Goal: Use online tool/utility: Utilize a website feature to perform a specific function

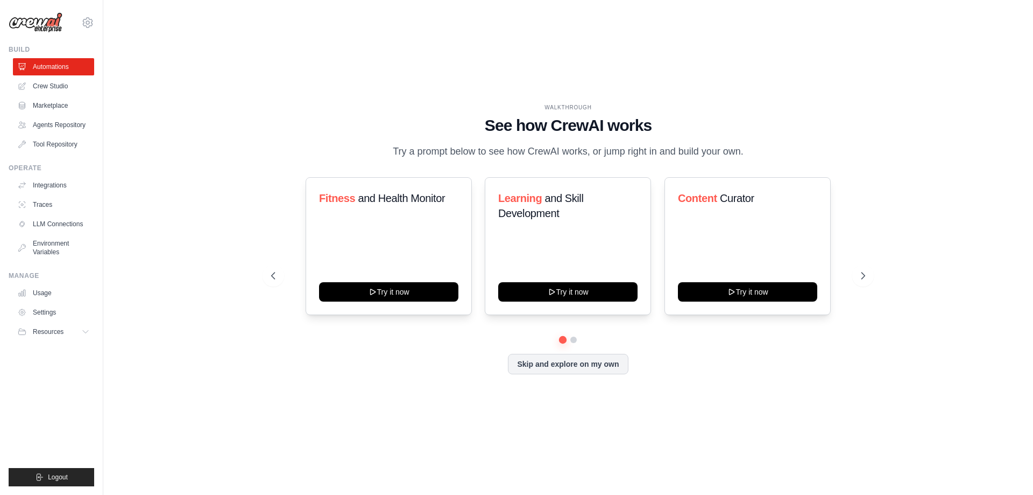
click at [601, 363] on button "Skip and explore on my own" at bounding box center [568, 364] width 120 height 20
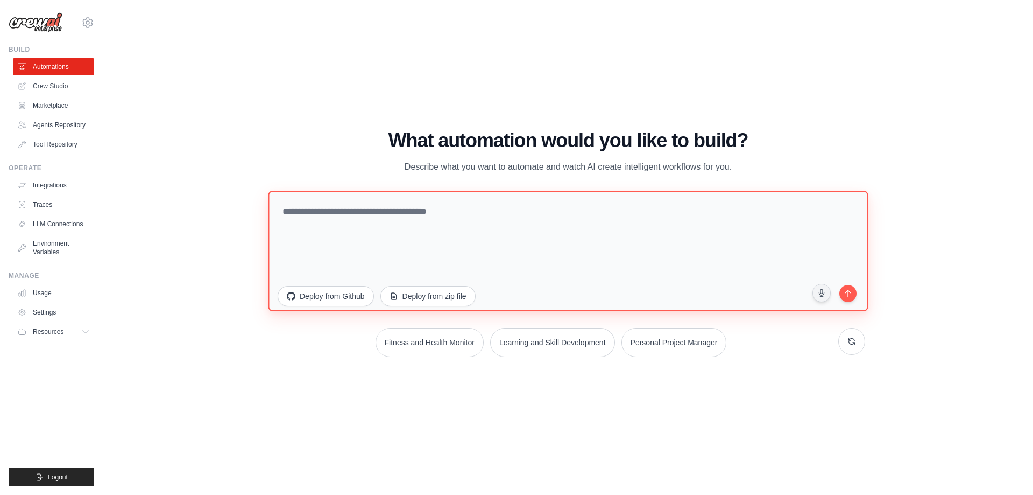
click at [481, 236] on textarea at bounding box center [568, 250] width 600 height 121
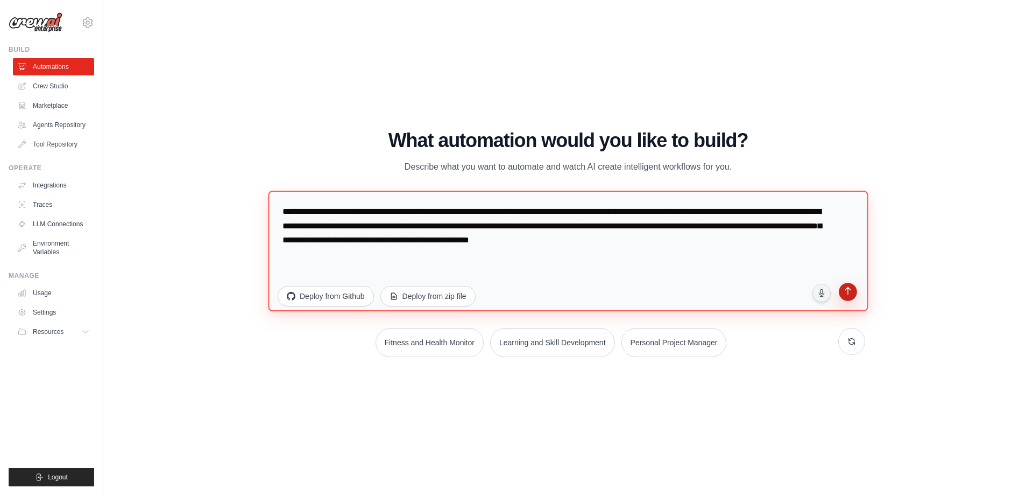
type textarea "**********"
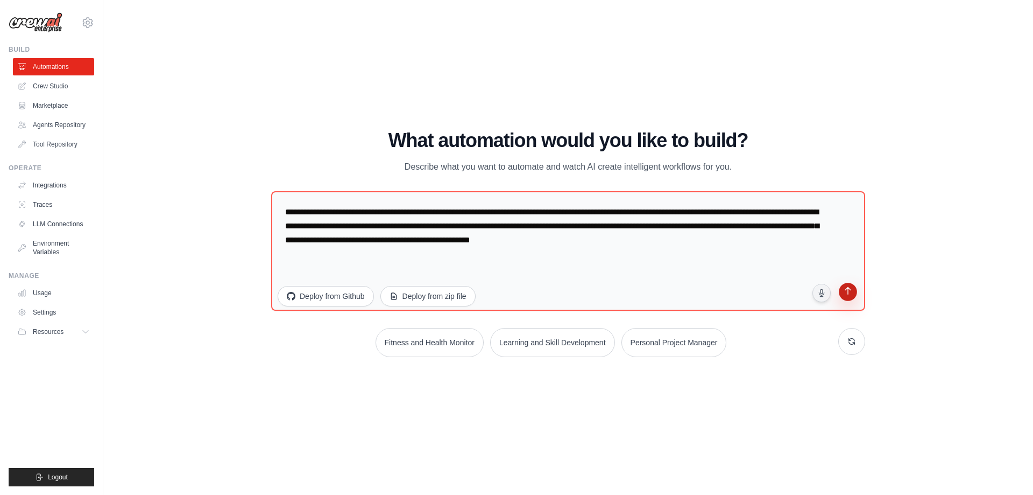
click at [845, 298] on button "submit" at bounding box center [848, 293] width 20 height 20
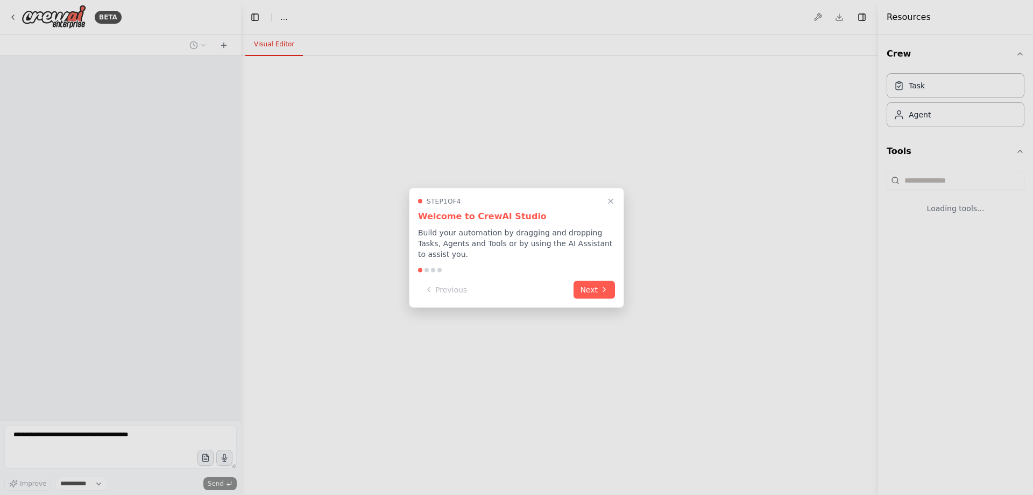
select select "****"
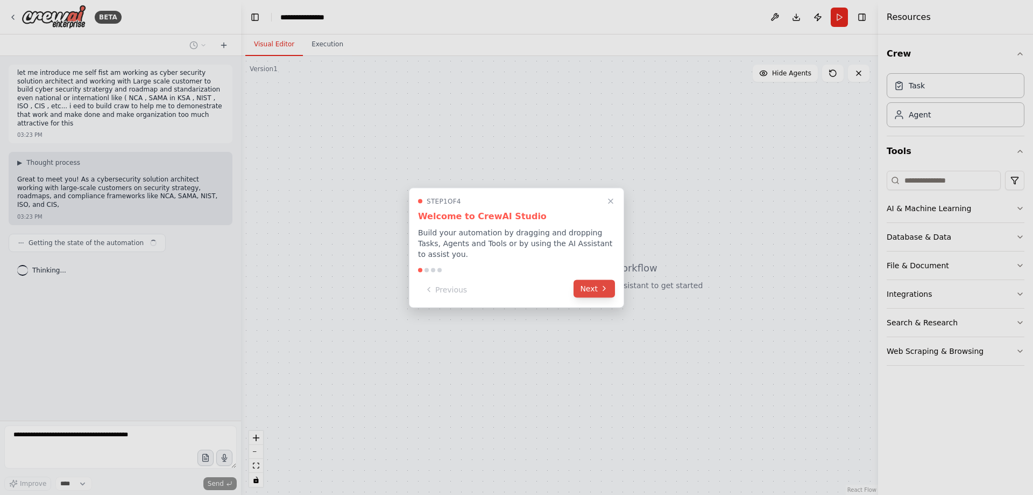
click at [604, 284] on icon at bounding box center [604, 288] width 9 height 9
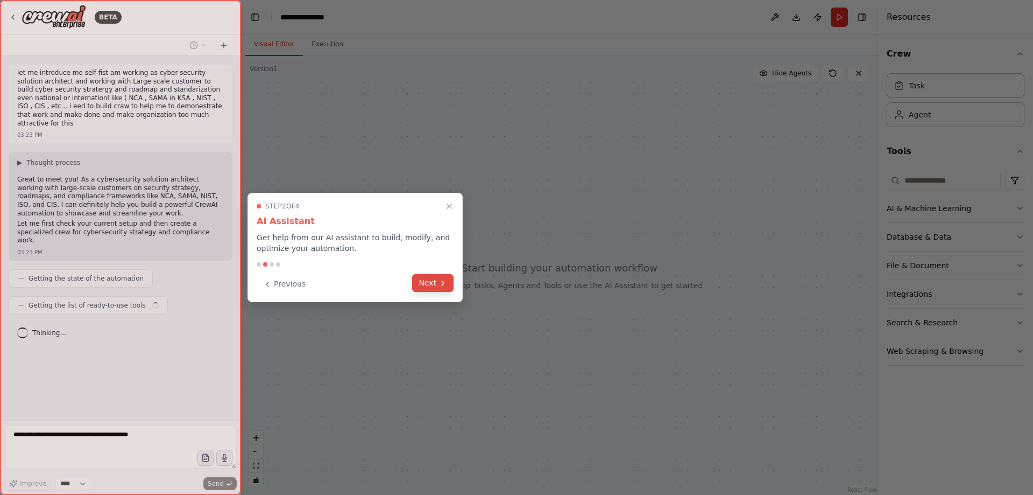
click at [445, 283] on icon at bounding box center [443, 283] width 9 height 9
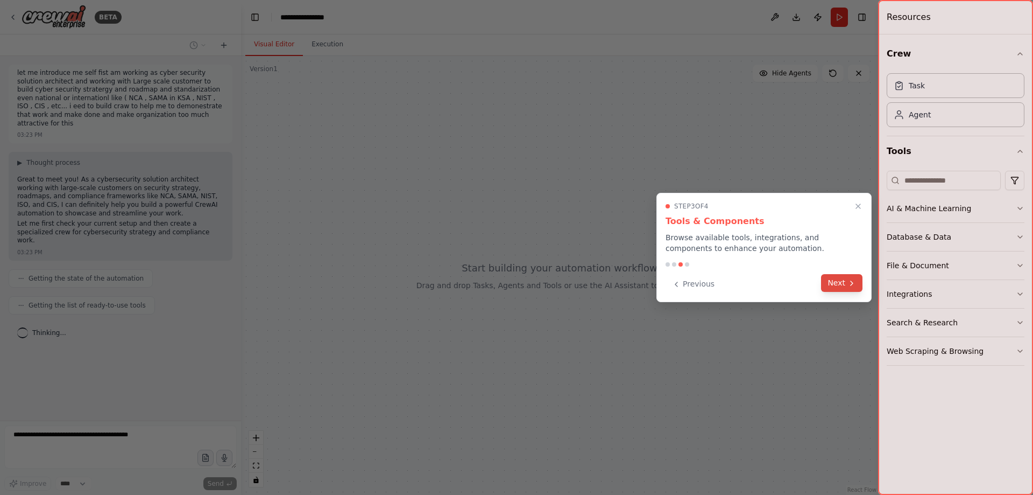
click at [826, 280] on button "Next" at bounding box center [841, 283] width 41 height 18
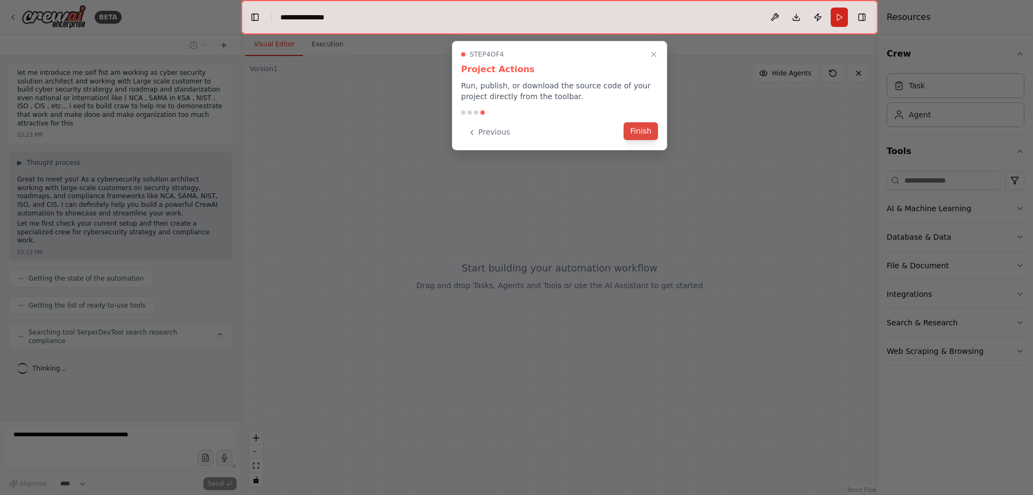
click at [646, 128] on button "Finish" at bounding box center [641, 131] width 34 height 18
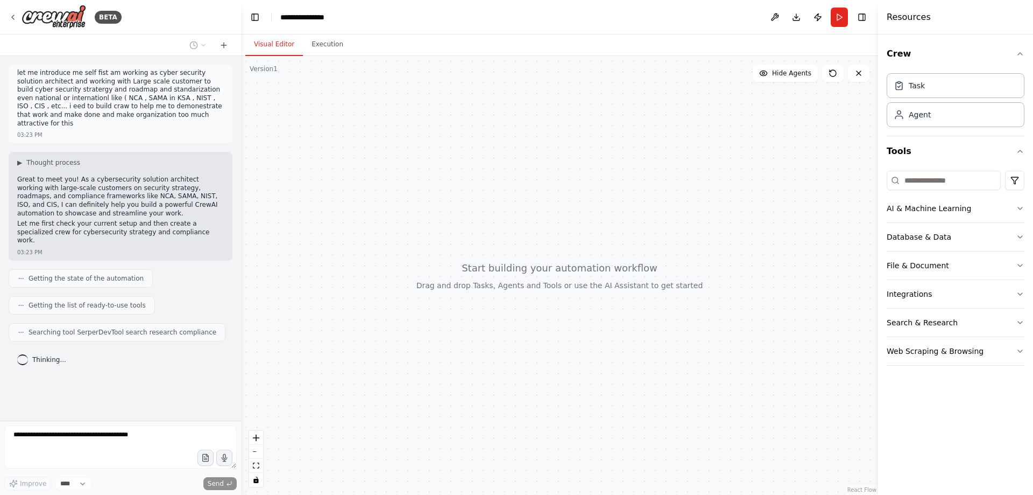
click at [337, 15] on header "**********" at bounding box center [559, 17] width 637 height 34
click at [343, 18] on icon "breadcrumb" at bounding box center [342, 16] width 7 height 7
click at [340, 18] on icon "breadcrumb" at bounding box center [342, 16] width 7 height 7
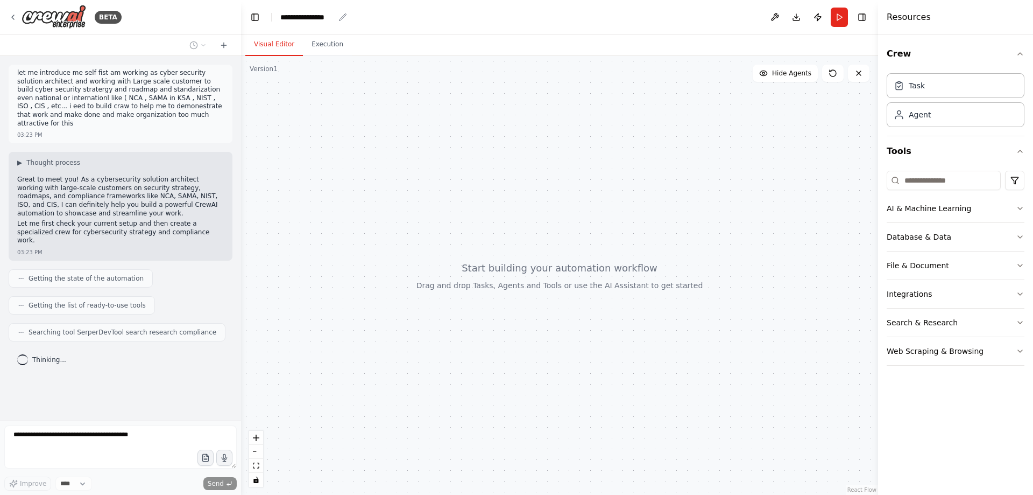
click at [340, 18] on icon "breadcrumb" at bounding box center [342, 16] width 7 height 7
click at [291, 19] on div "**********" at bounding box center [307, 17] width 54 height 11
click at [291, 19] on div "**********" at bounding box center [320, 17] width 81 height 11
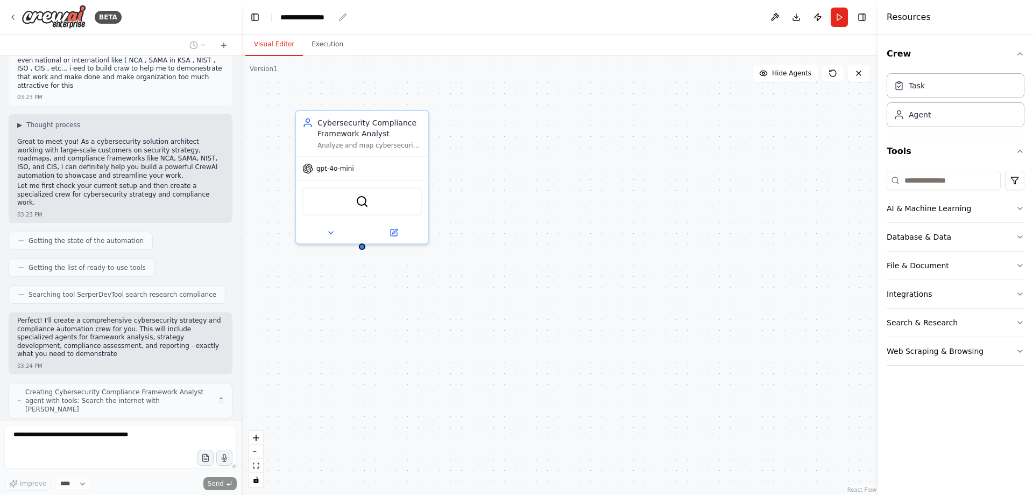
scroll to position [46, 0]
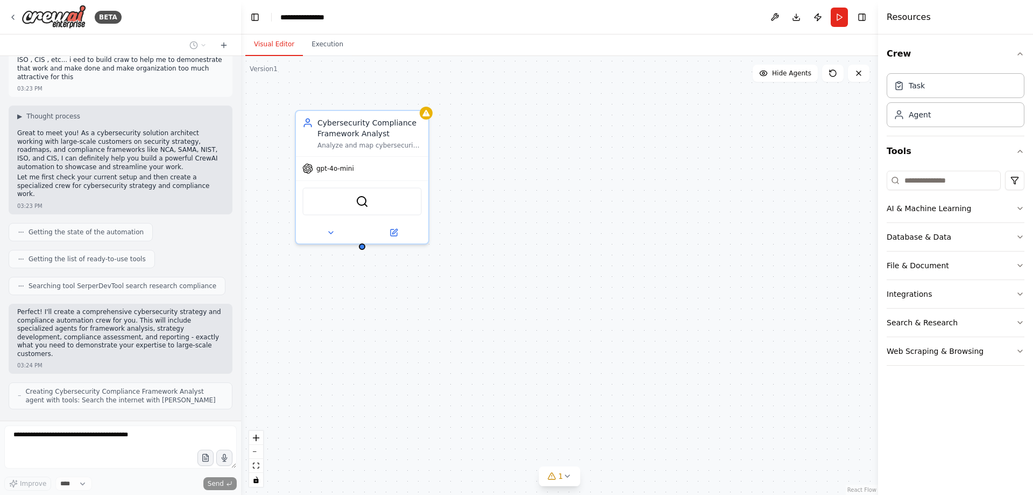
click at [489, 171] on div "Cybersecurity Compliance Framework Analyst Analyze and map cybersecurity framew…" at bounding box center [559, 275] width 637 height 439
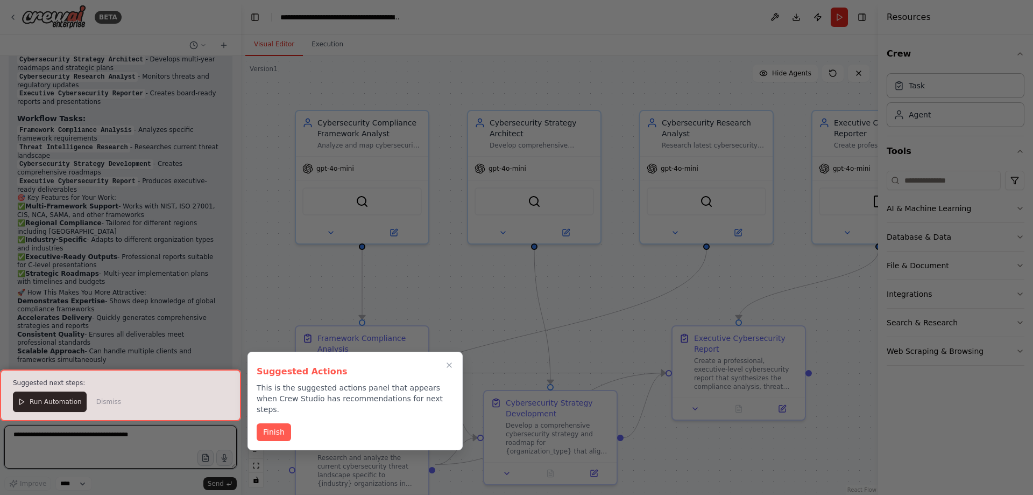
scroll to position [833, 0]
click at [266, 424] on button "Finish" at bounding box center [274, 431] width 34 height 18
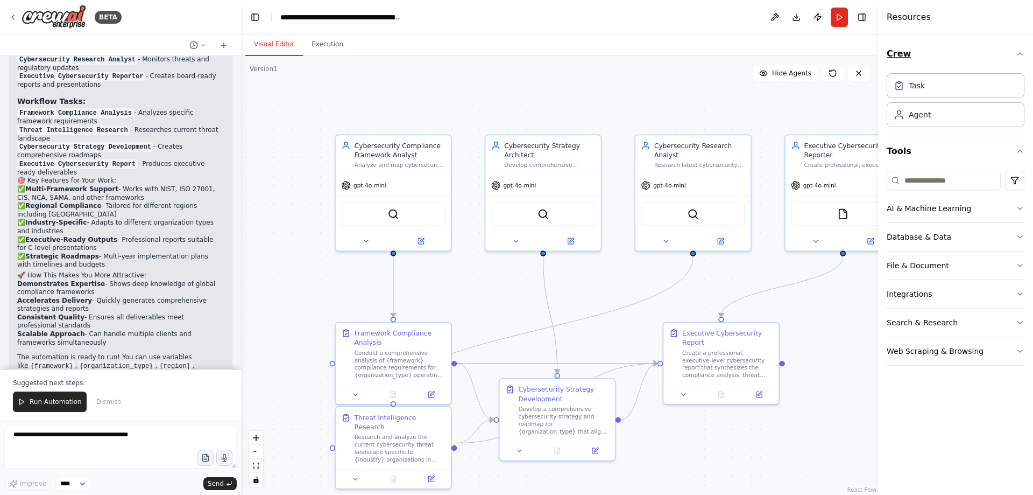
click at [1021, 54] on icon "button" at bounding box center [1020, 54] width 9 height 9
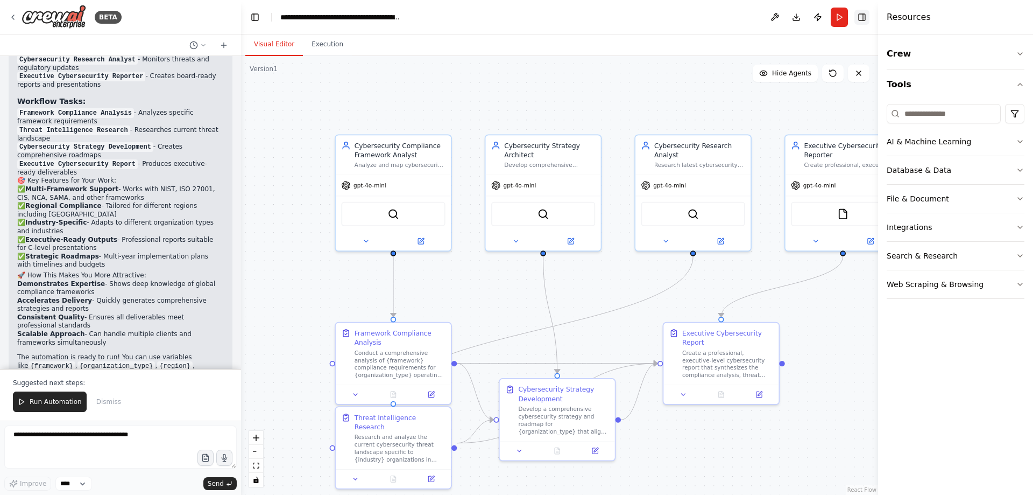
click at [863, 17] on button "Toggle Right Sidebar" at bounding box center [862, 17] width 15 height 15
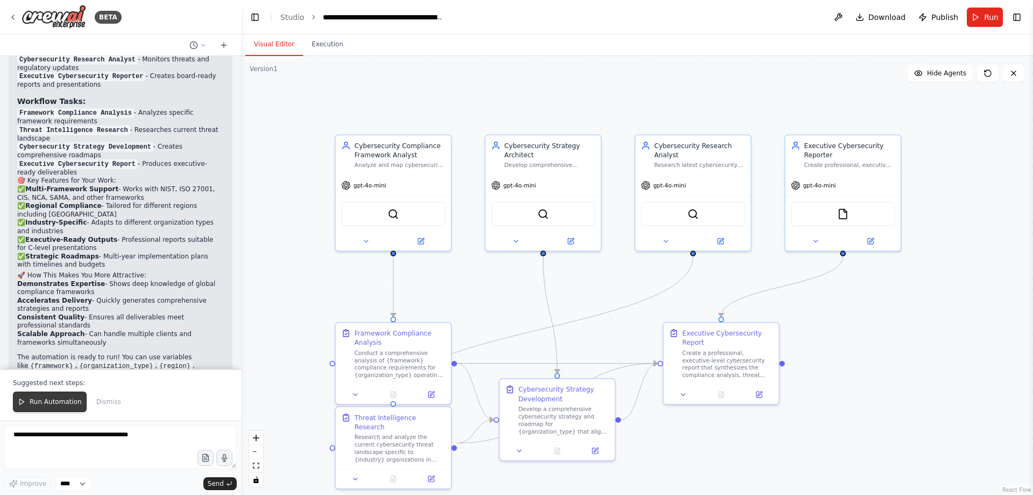
click at [53, 398] on span "Run Automation" at bounding box center [56, 401] width 52 height 9
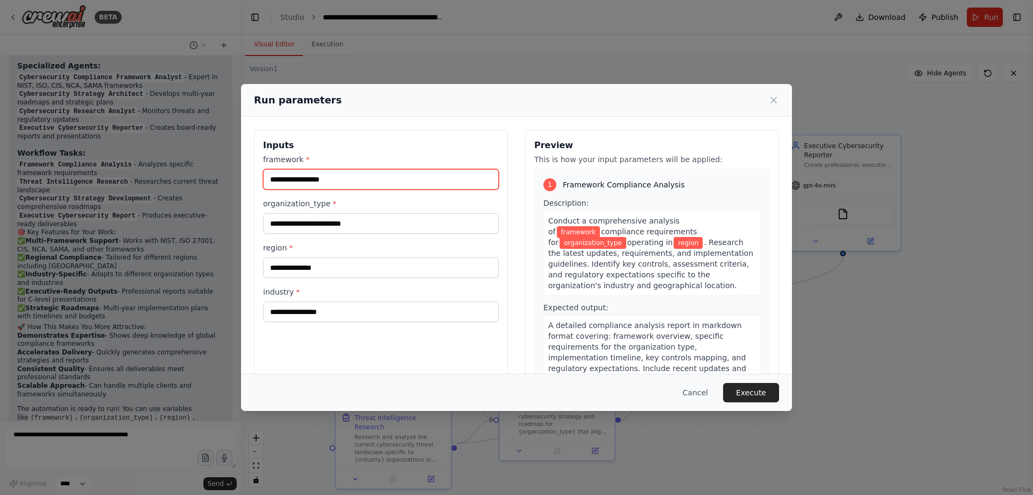
click at [307, 177] on input "framework *" at bounding box center [381, 179] width 236 height 20
type input "*******"
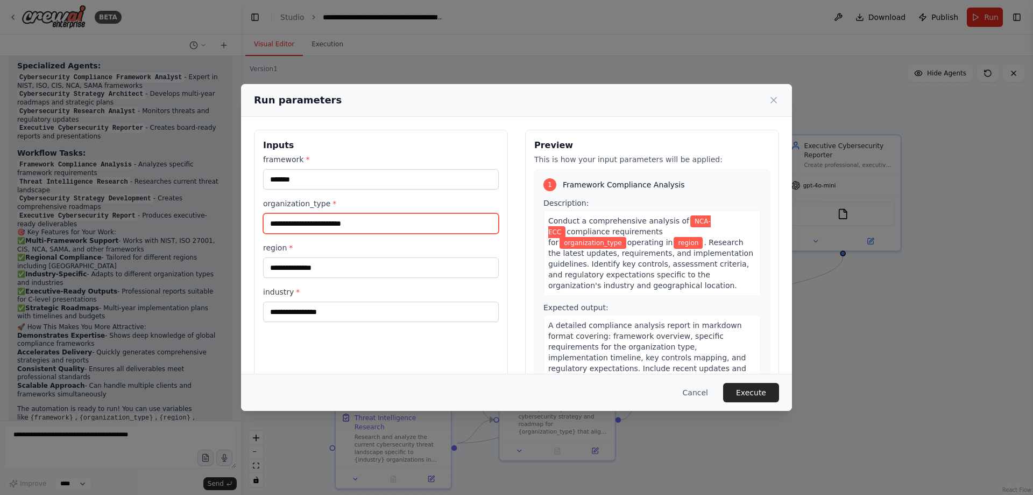
click at [343, 220] on input "organization_type *" at bounding box center [381, 223] width 236 height 20
type input "**********"
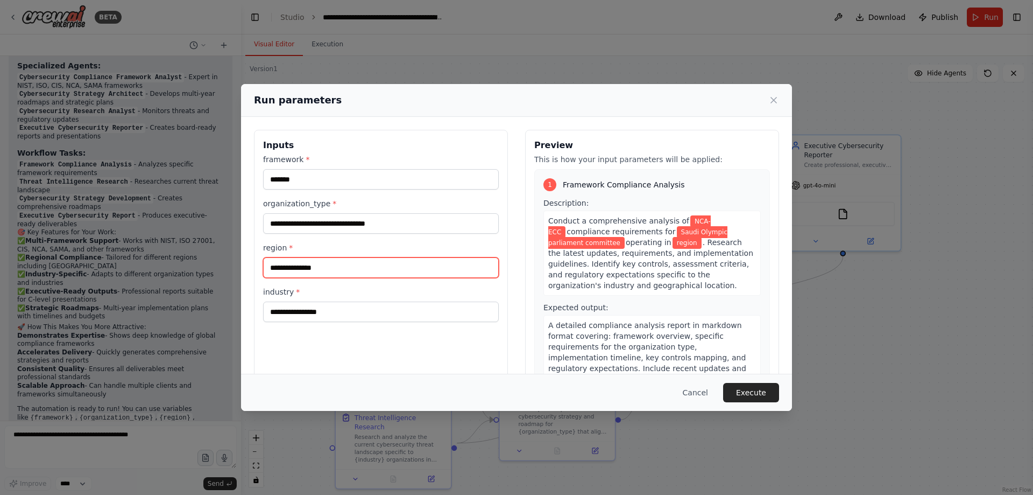
click at [289, 273] on input "region *" at bounding box center [381, 267] width 236 height 20
type input "***"
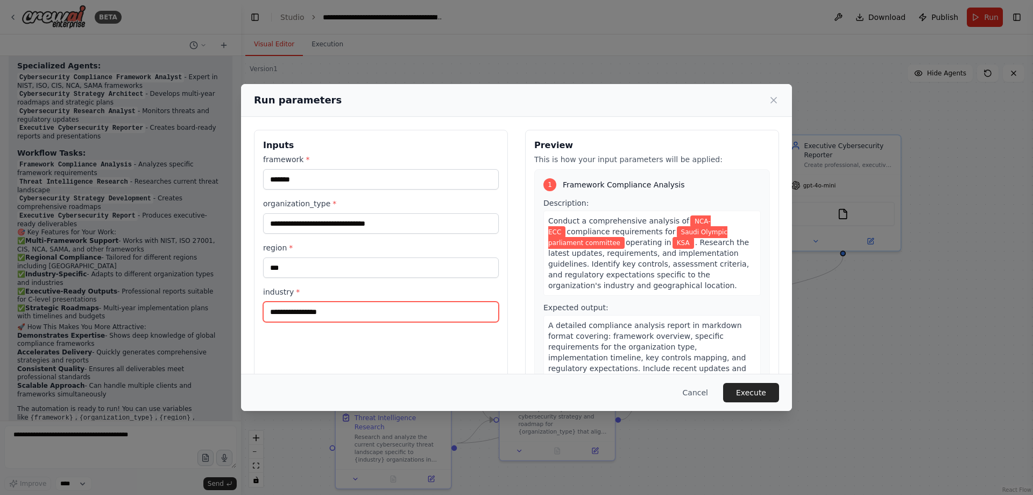
click at [297, 314] on input "industry *" at bounding box center [381, 311] width 236 height 20
type input "******"
click at [756, 392] on button "Execute" at bounding box center [751, 392] width 56 height 19
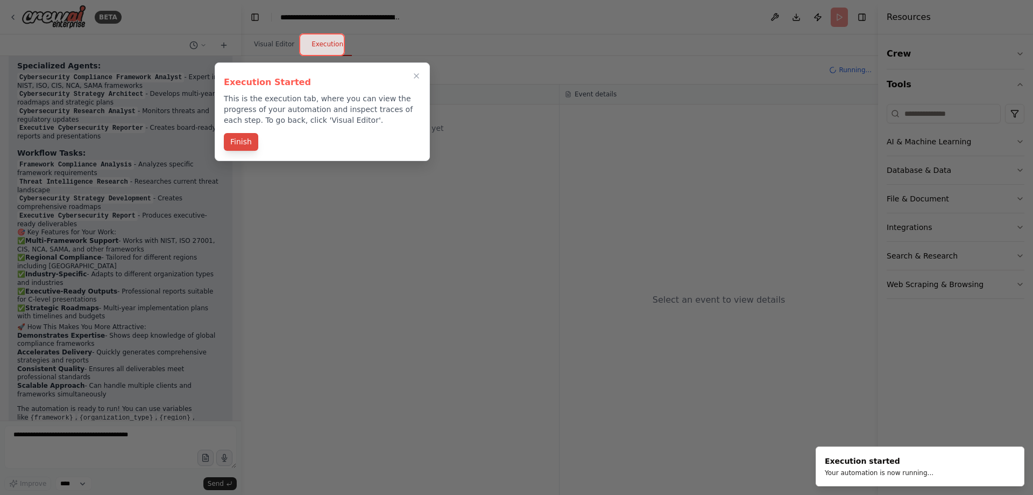
click at [234, 138] on button "Finish" at bounding box center [241, 142] width 34 height 18
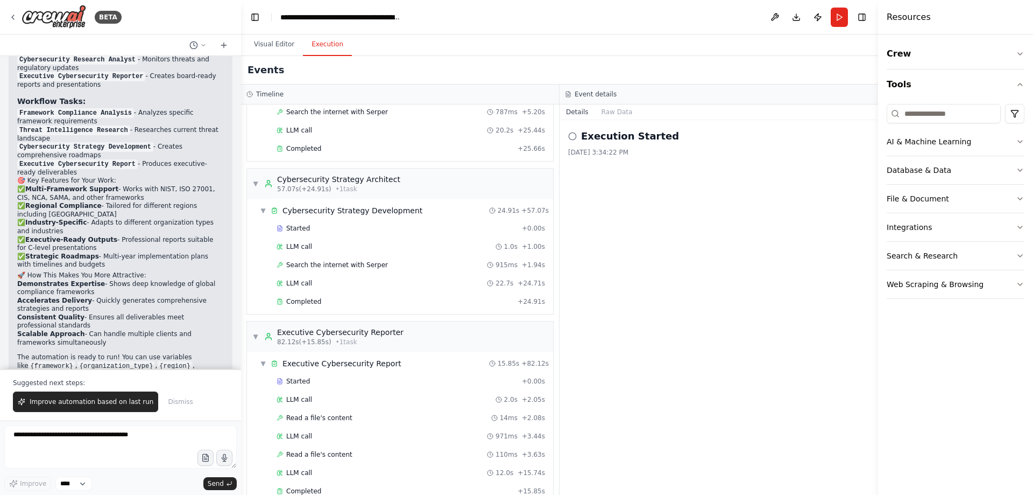
scroll to position [452, 0]
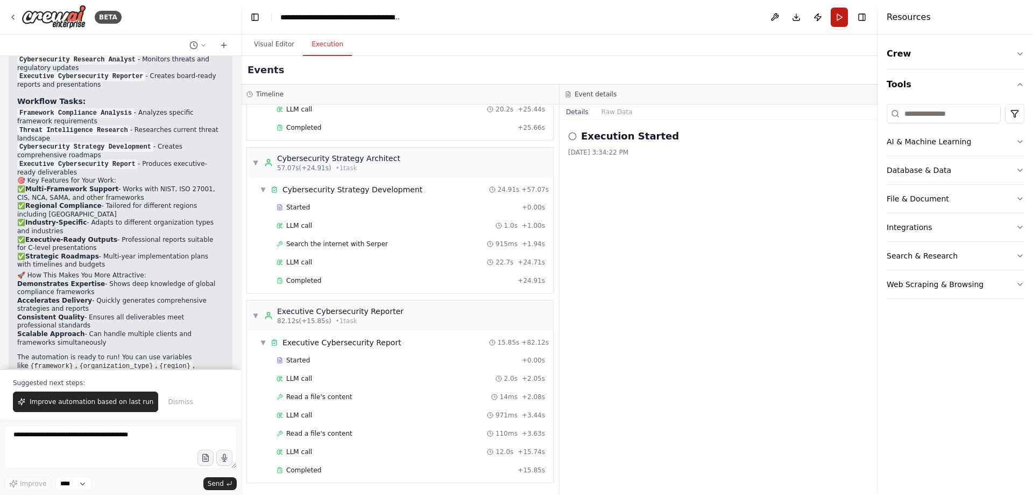
click at [839, 12] on button "Run" at bounding box center [839, 17] width 17 height 19
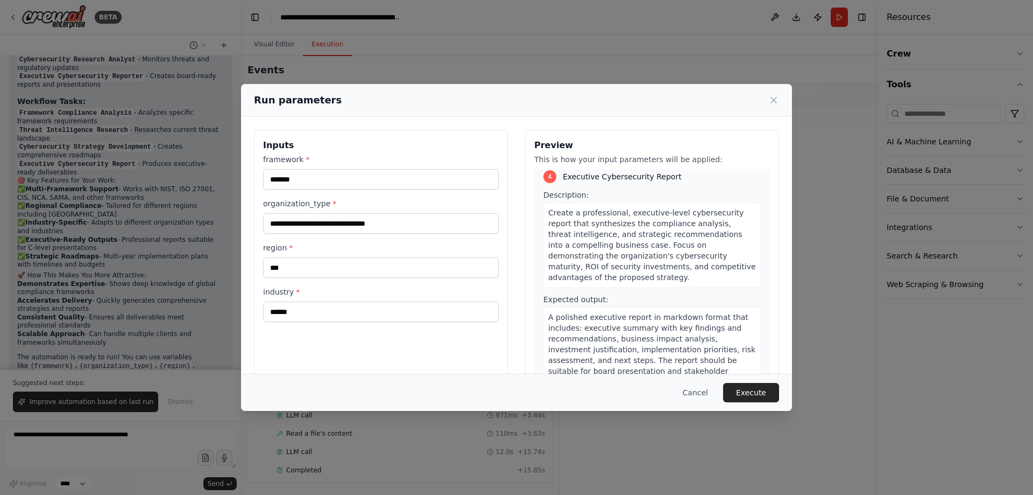
scroll to position [704, 0]
click at [693, 392] on button "Cancel" at bounding box center [695, 392] width 43 height 19
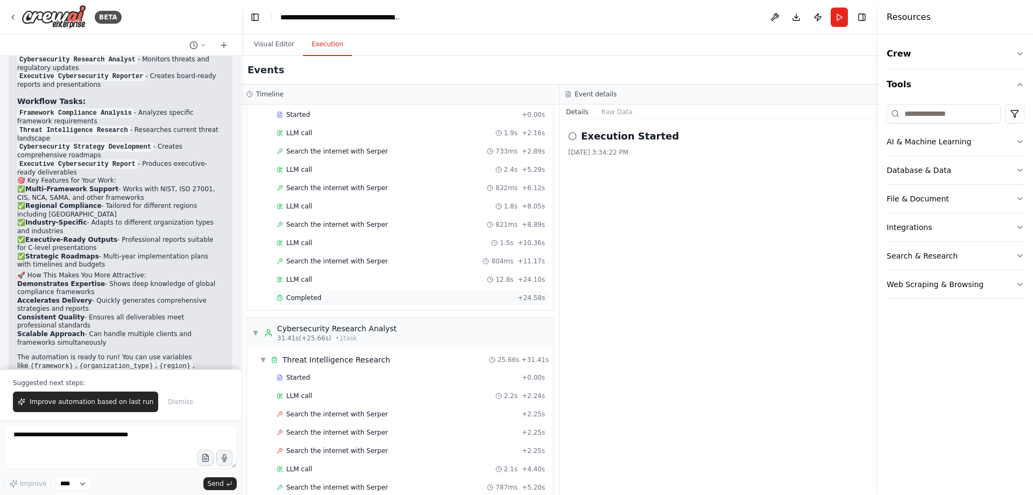
scroll to position [0, 0]
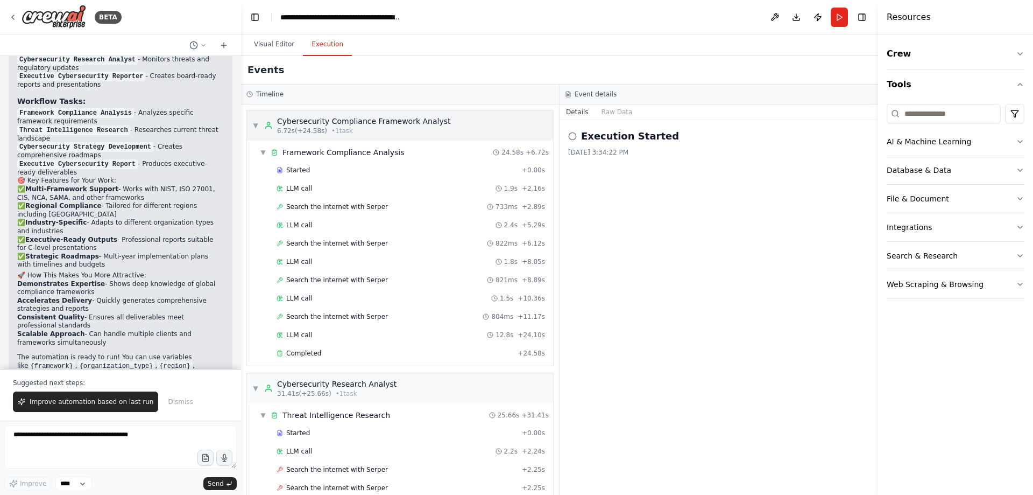
click at [258, 125] on span "▼" at bounding box center [255, 125] width 6 height 9
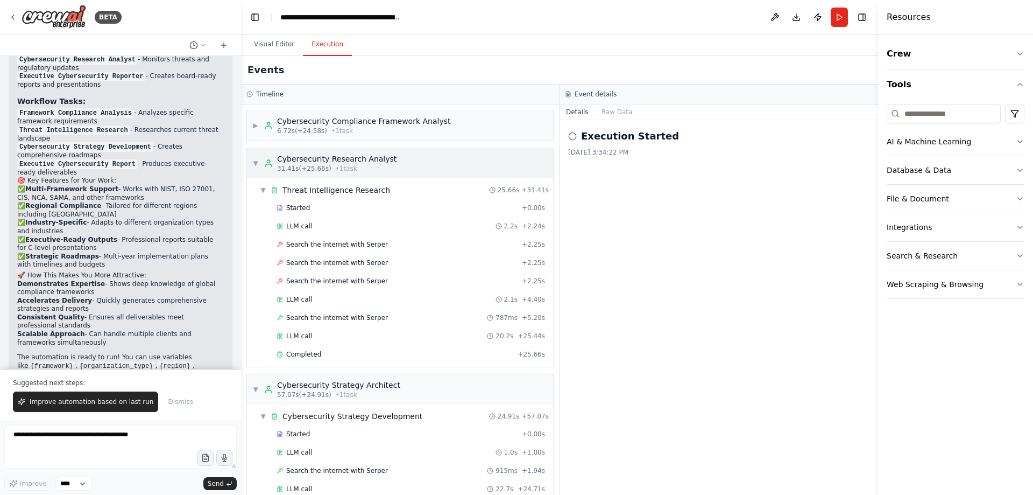
click at [254, 165] on span "▼" at bounding box center [255, 163] width 6 height 9
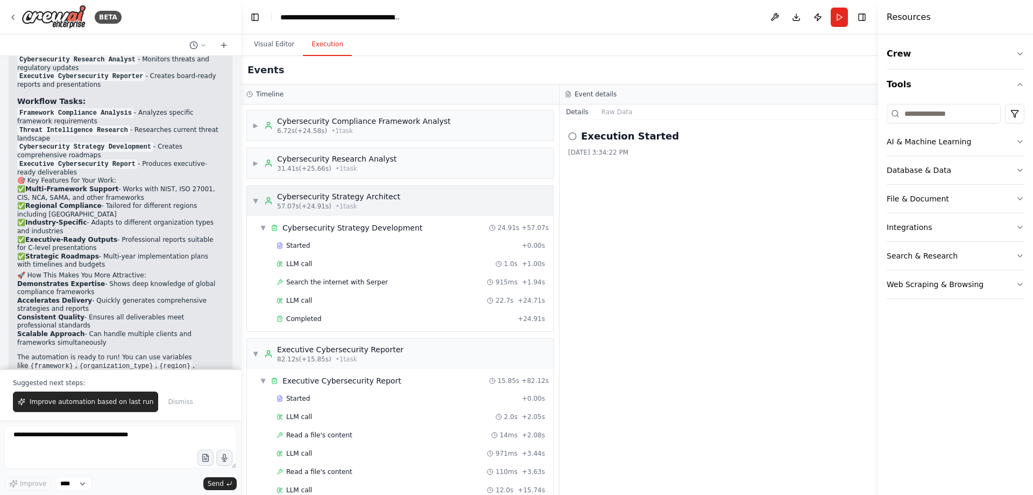
click at [254, 197] on span "▼" at bounding box center [255, 200] width 6 height 9
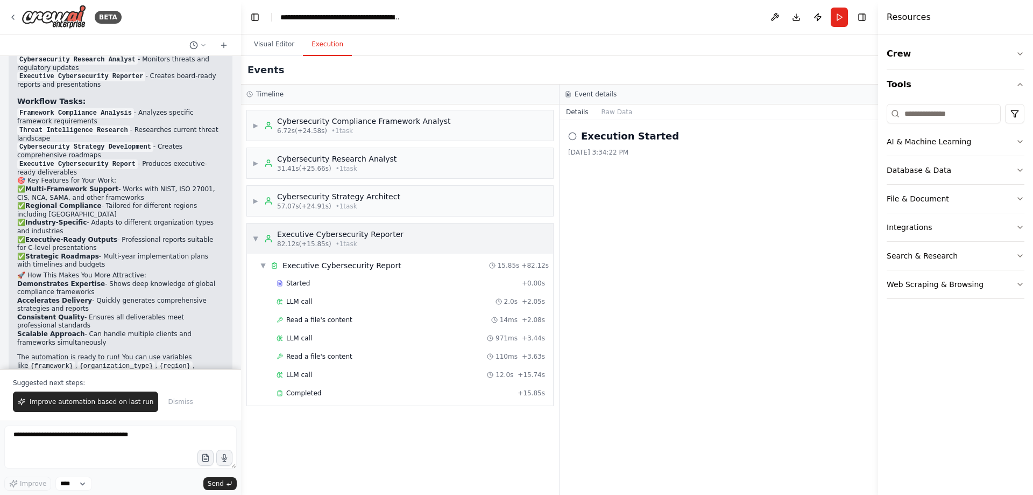
click at [254, 239] on span "▼" at bounding box center [255, 238] width 6 height 9
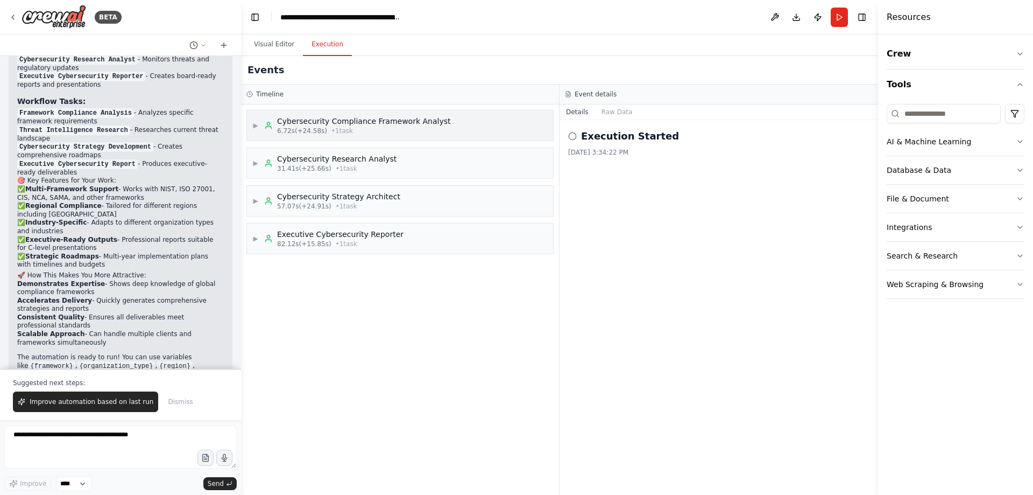
click at [475, 124] on div "▶ Cybersecurity Compliance Framework Analyst 6.72s (+24.58s) • 1 task" at bounding box center [400, 125] width 306 height 30
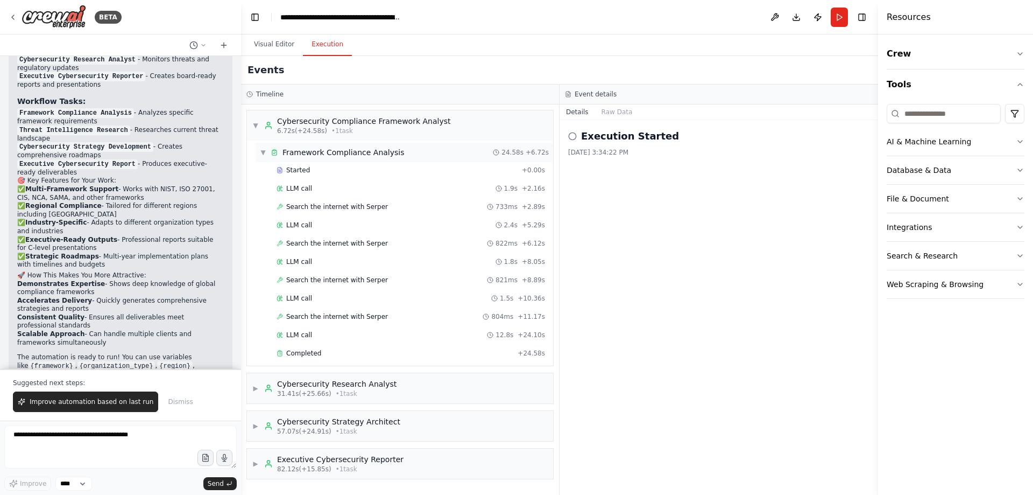
click at [367, 152] on div "Framework Compliance Analysis" at bounding box center [344, 152] width 122 height 11
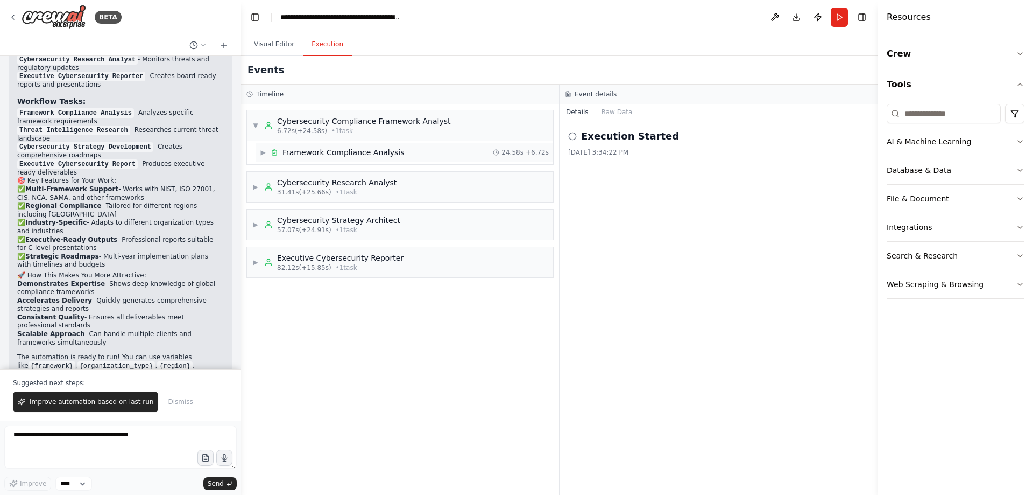
click at [367, 152] on div "Framework Compliance Analysis" at bounding box center [344, 152] width 122 height 11
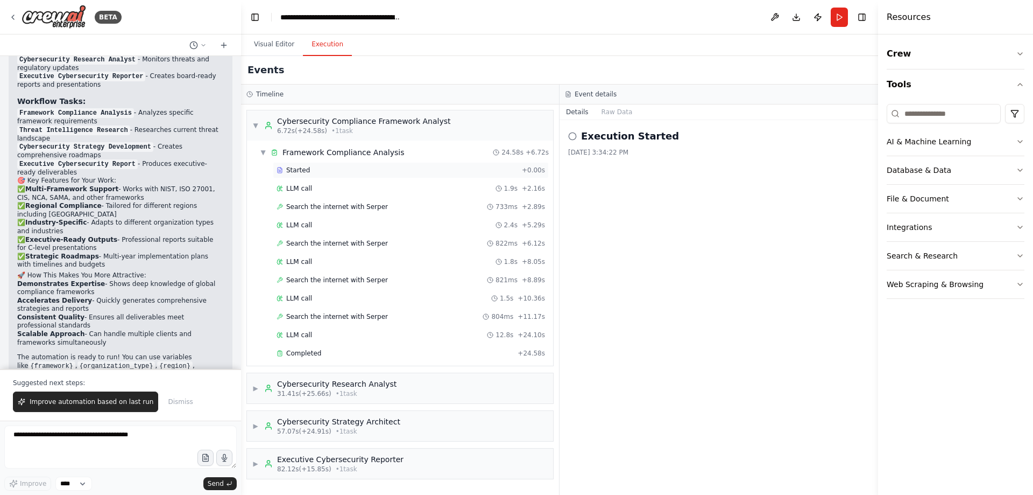
click at [298, 171] on span "Started" at bounding box center [298, 170] width 24 height 9
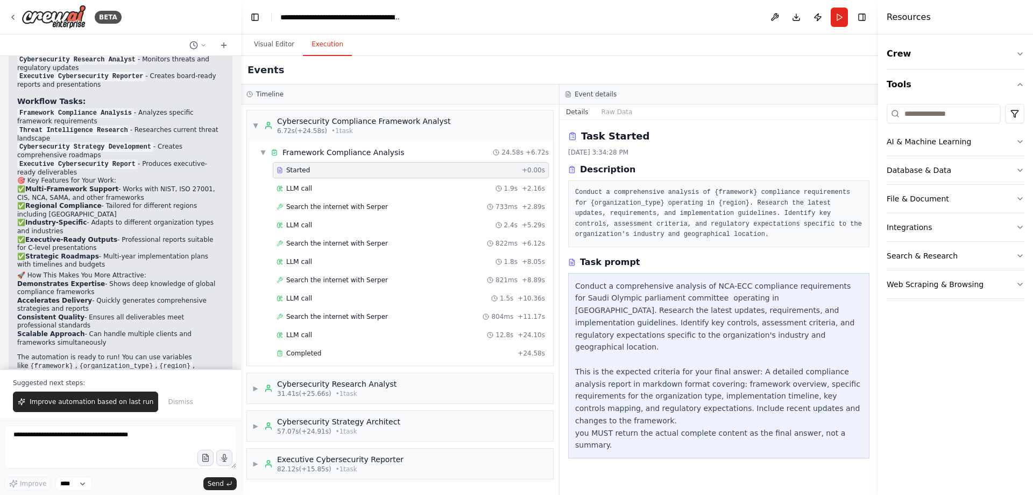
click at [659, 307] on div "Conduct a comprehensive analysis of NCA-ECC compliance requirements for Saudi O…" at bounding box center [718, 366] width 287 height 172
click at [312, 186] on div "LLM call 1.9s + 2.16s" at bounding box center [411, 188] width 269 height 9
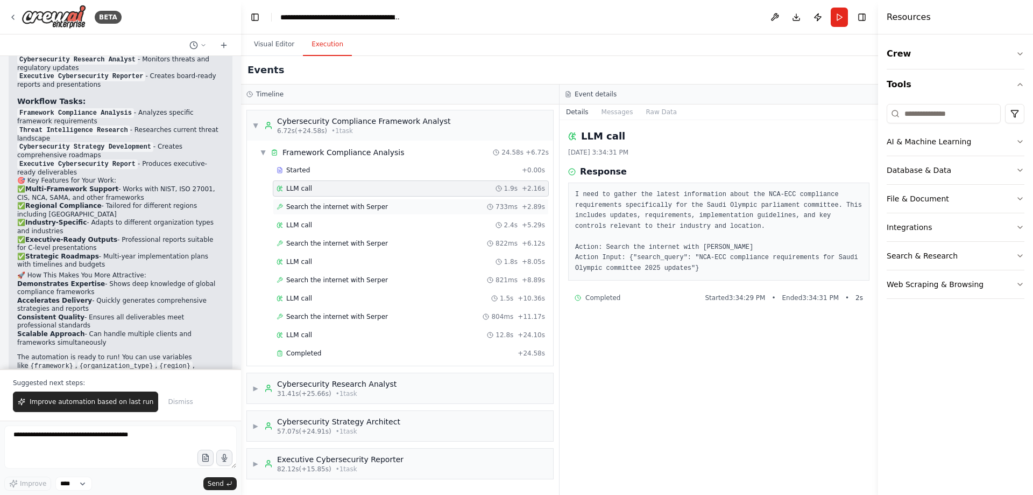
click at [351, 210] on span "Search the internet with Serper" at bounding box center [337, 206] width 102 height 9
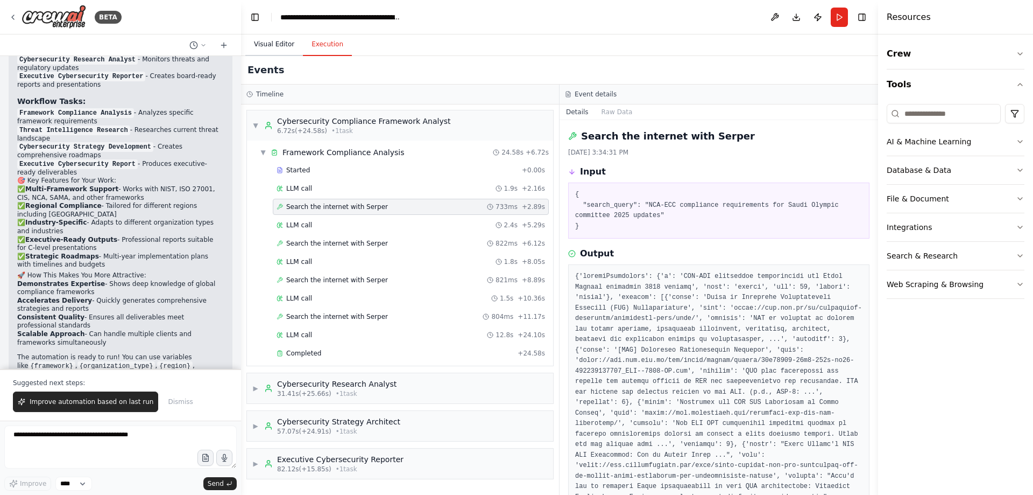
click at [282, 46] on button "Visual Editor" at bounding box center [274, 44] width 58 height 23
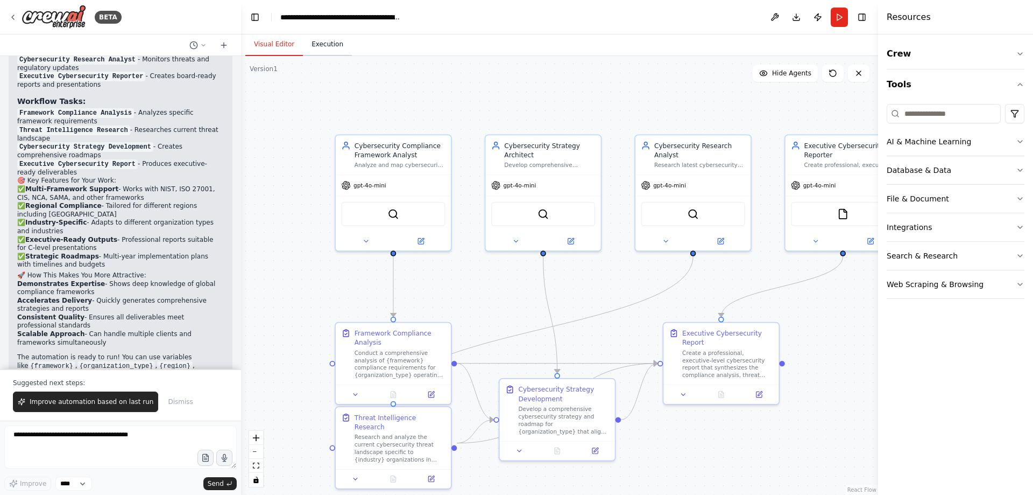
click at [309, 48] on button "Execution" at bounding box center [327, 44] width 49 height 23
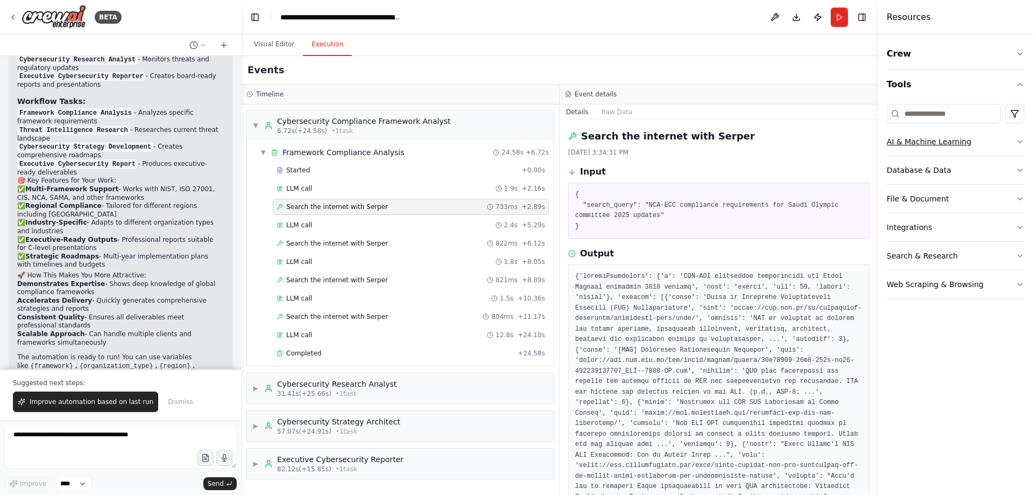
click at [1017, 153] on button "AI & Machine Learning" at bounding box center [956, 142] width 138 height 28
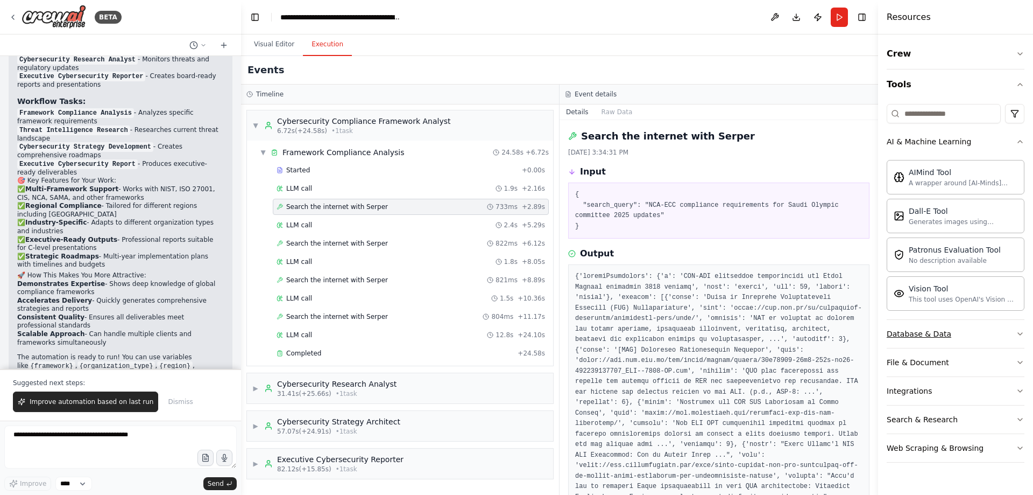
click at [970, 331] on button "Database & Data" at bounding box center [956, 334] width 138 height 28
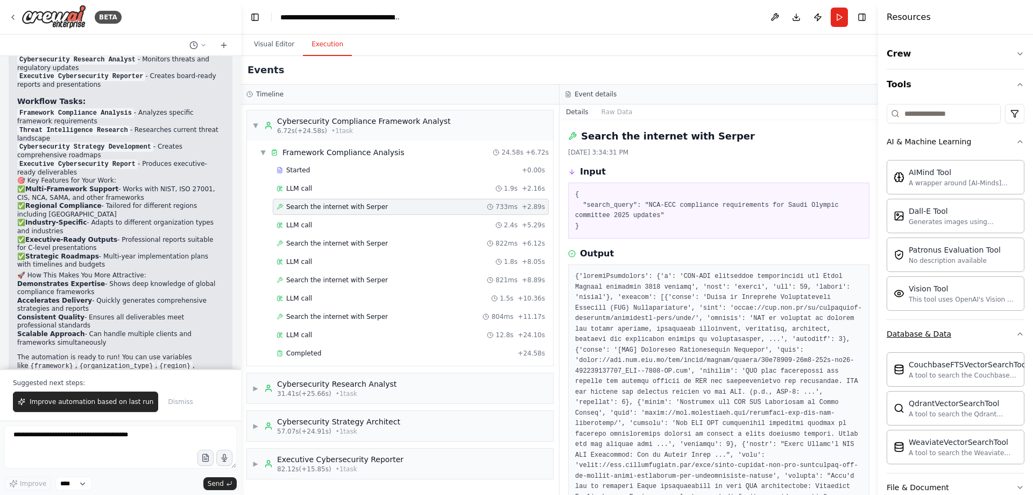
click at [987, 325] on button "Database & Data" at bounding box center [956, 334] width 138 height 28
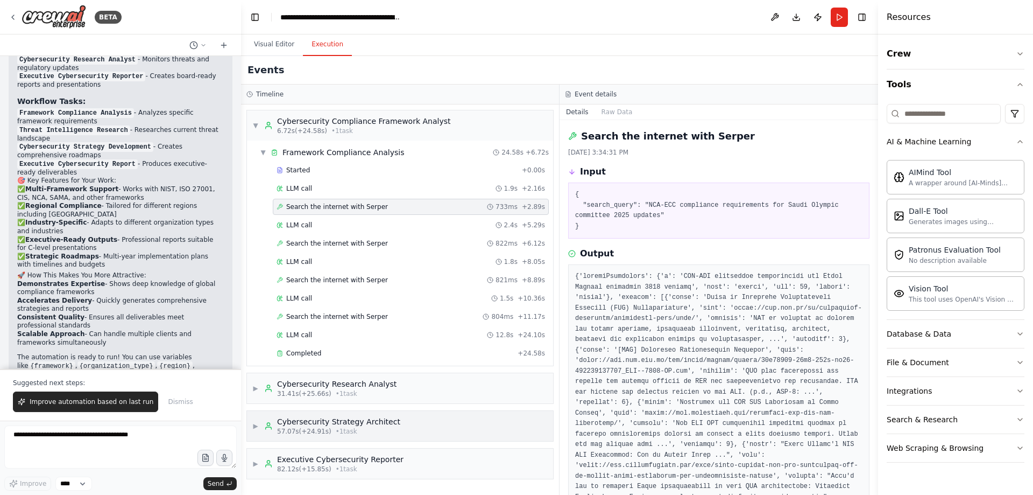
click at [365, 424] on div "Cybersecurity Strategy Architect" at bounding box center [338, 421] width 123 height 11
click at [332, 472] on div "Started" at bounding box center [397, 470] width 241 height 9
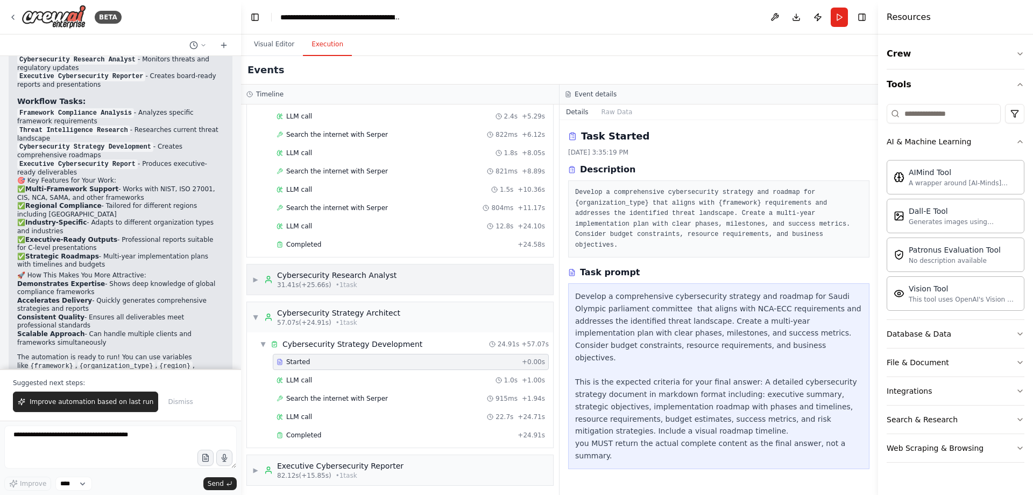
scroll to position [111, 0]
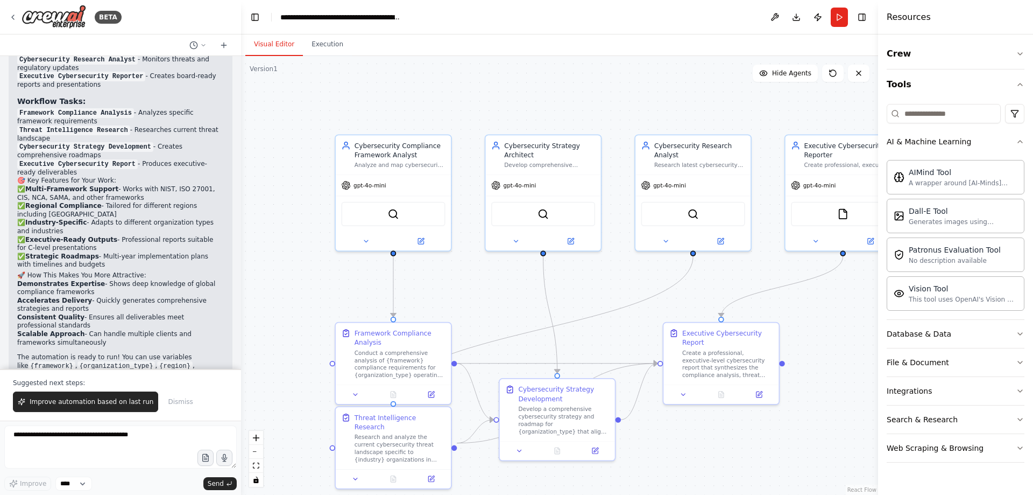
click at [277, 42] on button "Visual Editor" at bounding box center [274, 44] width 58 height 23
click at [385, 224] on div "SerperDevTool" at bounding box center [393, 212] width 104 height 24
click at [393, 219] on div "SerperDevTool" at bounding box center [393, 212] width 104 height 24
click at [420, 244] on button at bounding box center [421, 239] width 53 height 11
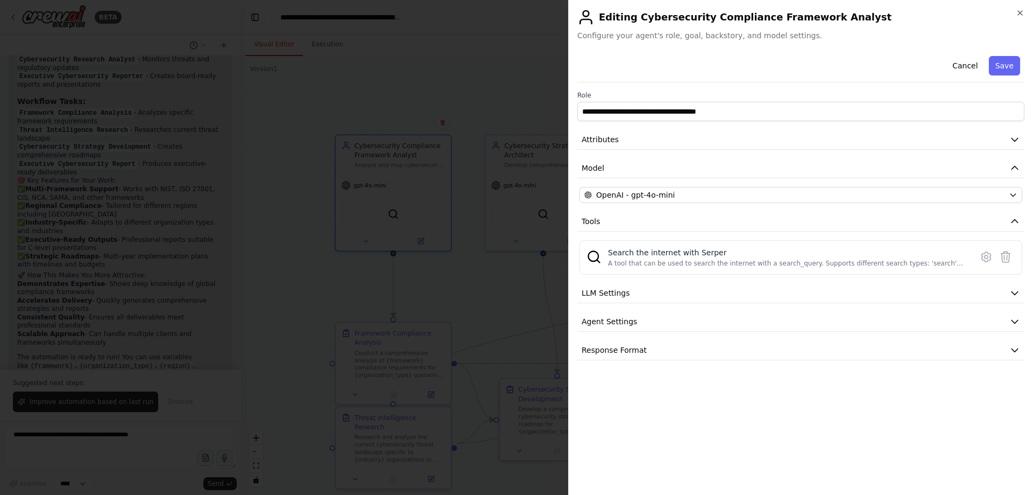
click at [466, 319] on div at bounding box center [516, 247] width 1033 height 495
